Goal: Transaction & Acquisition: Book appointment/travel/reservation

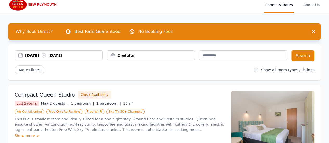
scroll to position [4, 0]
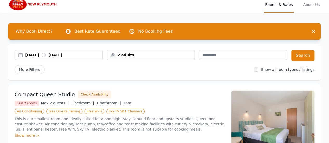
click at [125, 57] on div "2 adults" at bounding box center [151, 54] width 88 height 5
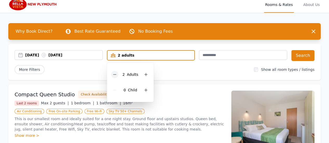
click at [116, 75] on icon at bounding box center [114, 74] width 4 height 4
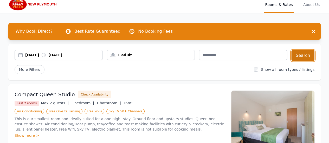
click at [297, 54] on button "Search" at bounding box center [302, 55] width 23 height 11
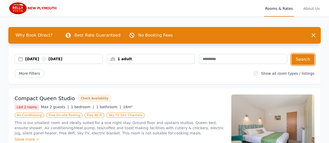
scroll to position [65, 0]
